Goal: Find specific page/section: Find specific page/section

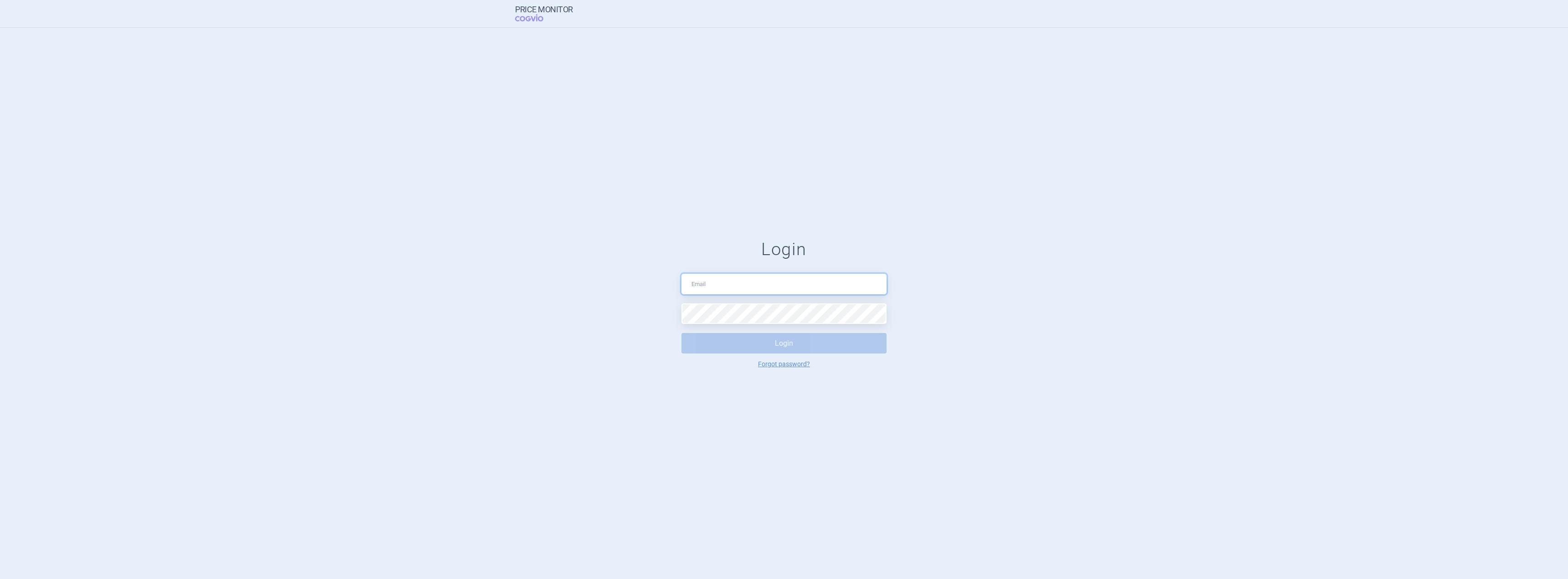
click at [708, 277] on input "text" at bounding box center [784, 284] width 205 height 21
type input "[PERSON_NAME][EMAIL_ADDRESS][PERSON_NAME][DOMAIN_NAME]"
click at [737, 344] on button "Login" at bounding box center [784, 343] width 205 height 21
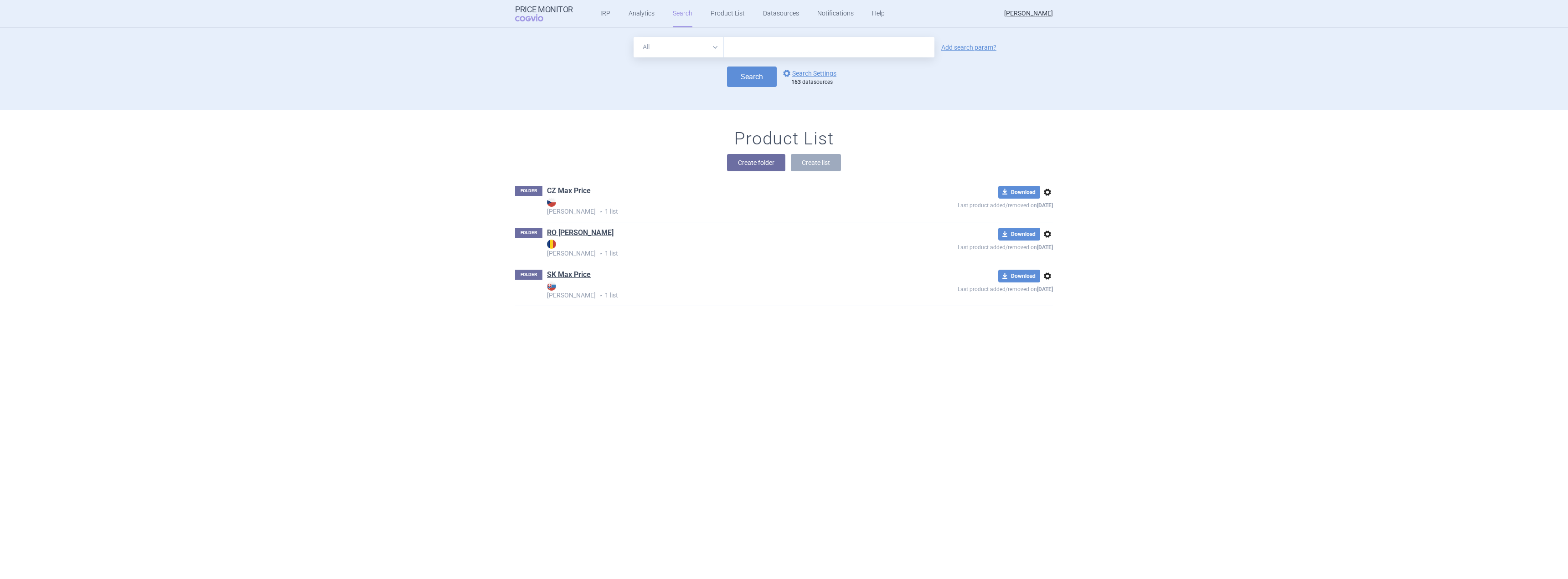
click at [575, 195] on link "CZ Max Price" at bounding box center [569, 191] width 44 height 10
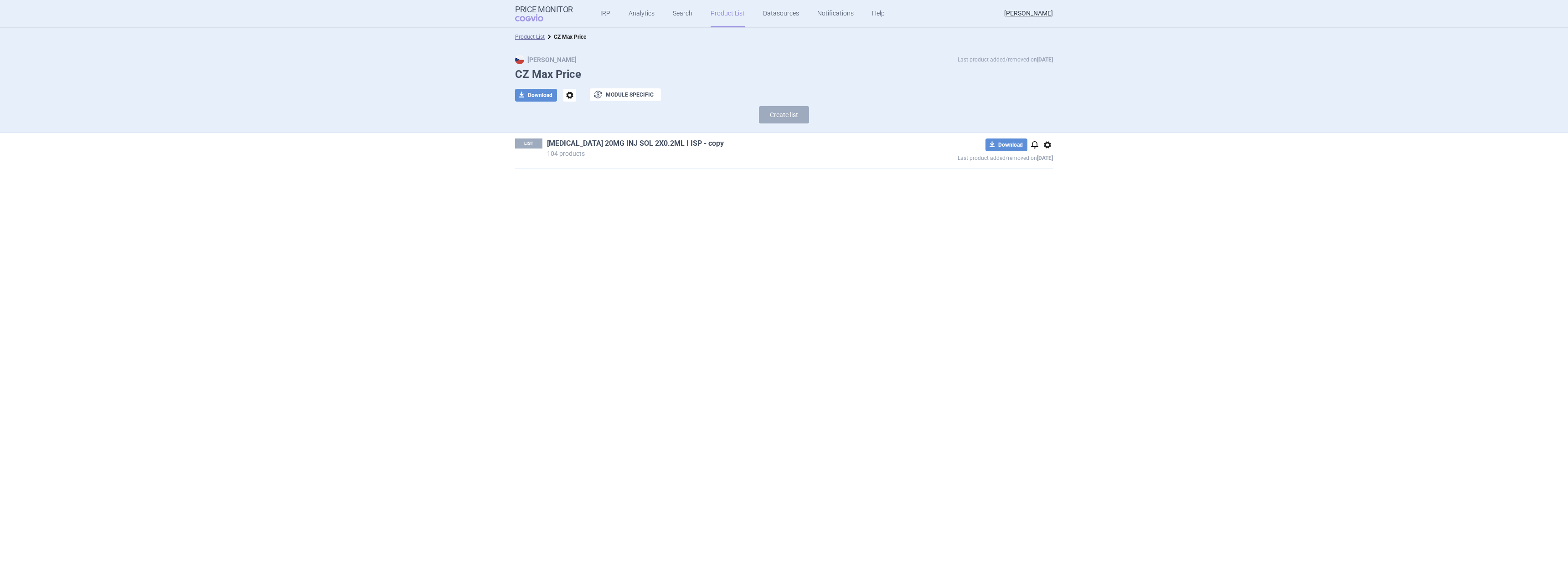
click at [633, 147] on link "[MEDICAL_DATA] 20MG INJ SOL 2X0.2ML I ISP - copy" at bounding box center [635, 144] width 177 height 10
